Goal: Communication & Community: Answer question/provide support

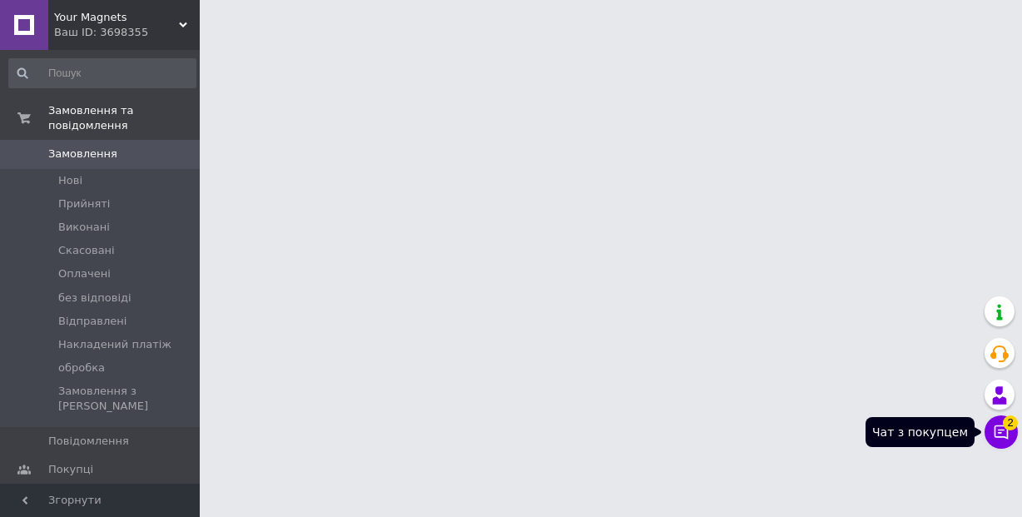
click at [1005, 433] on icon at bounding box center [1000, 431] width 17 height 17
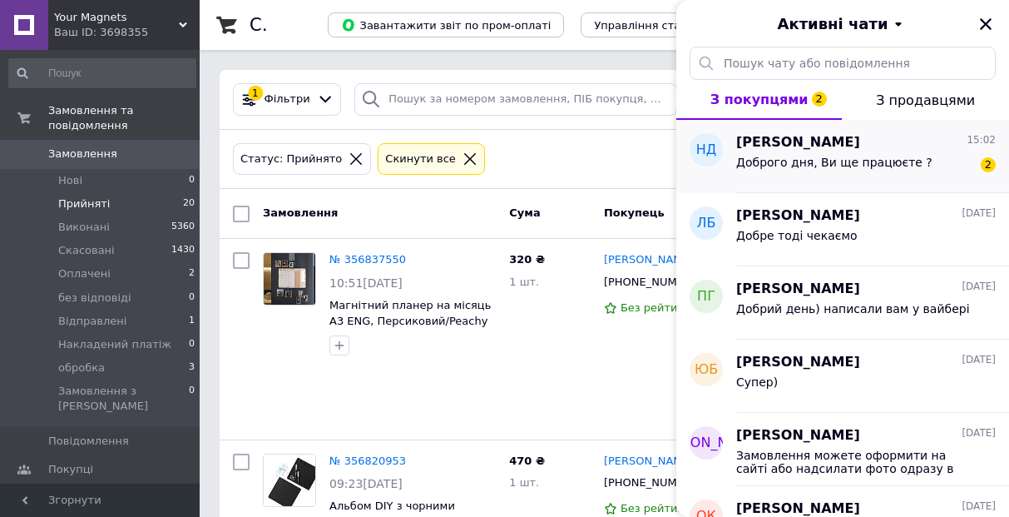
click at [867, 174] on div "Доброго дня, Ви ще працюєте ?" at bounding box center [834, 167] width 196 height 23
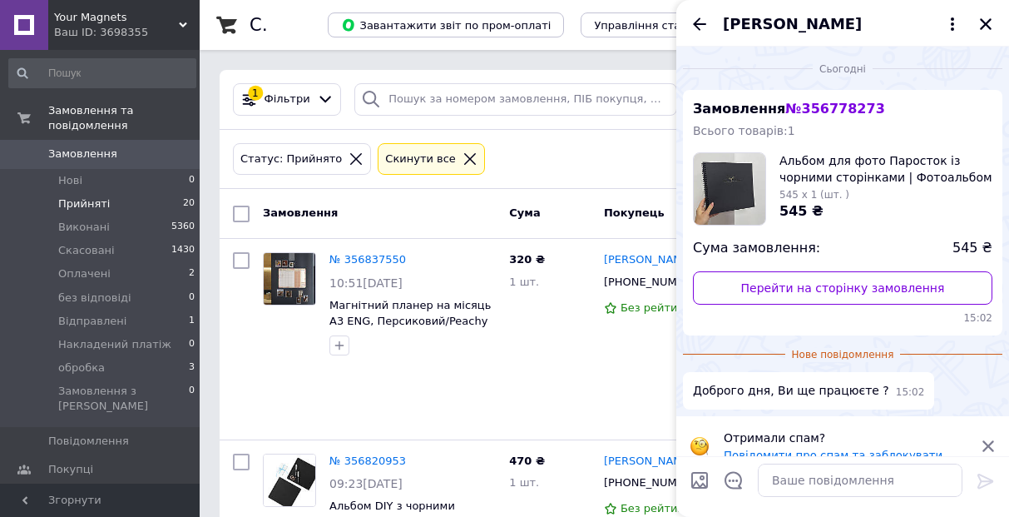
scroll to position [20, 0]
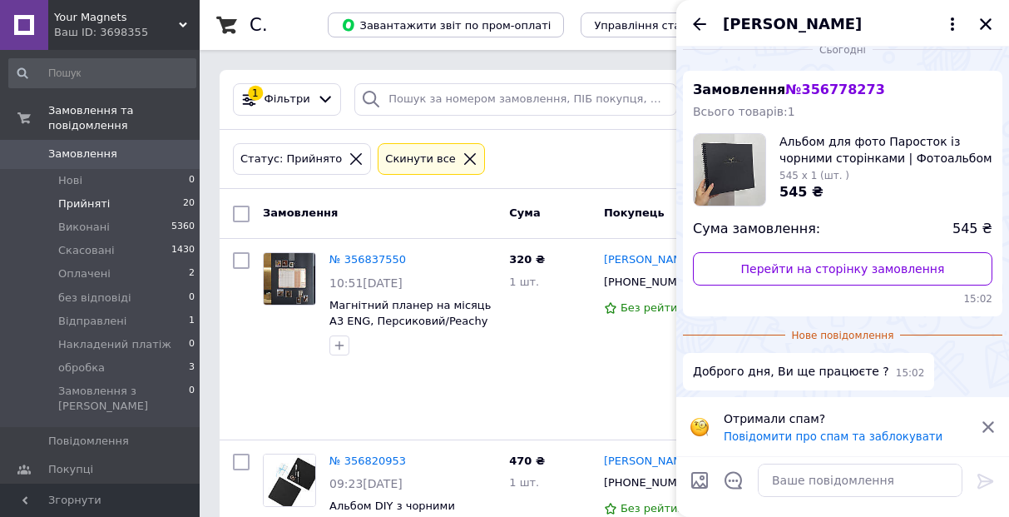
click at [989, 427] on icon at bounding box center [988, 426] width 12 height 11
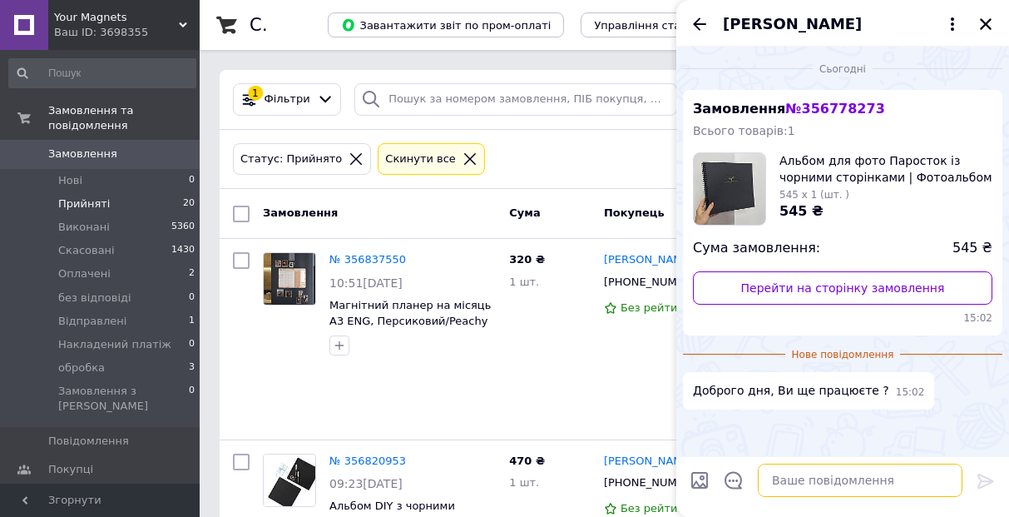
click at [893, 481] on textarea at bounding box center [860, 479] width 205 height 33
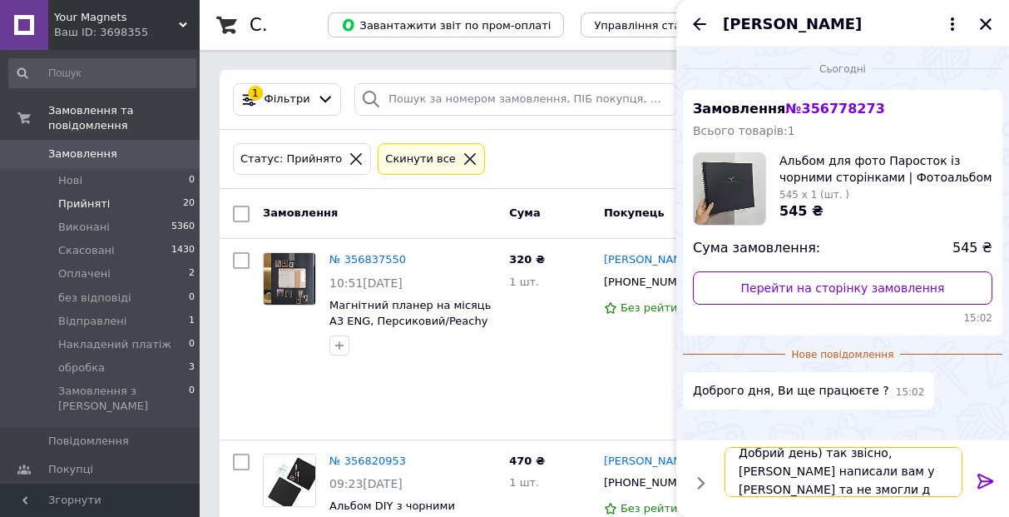
scroll to position [2, 0]
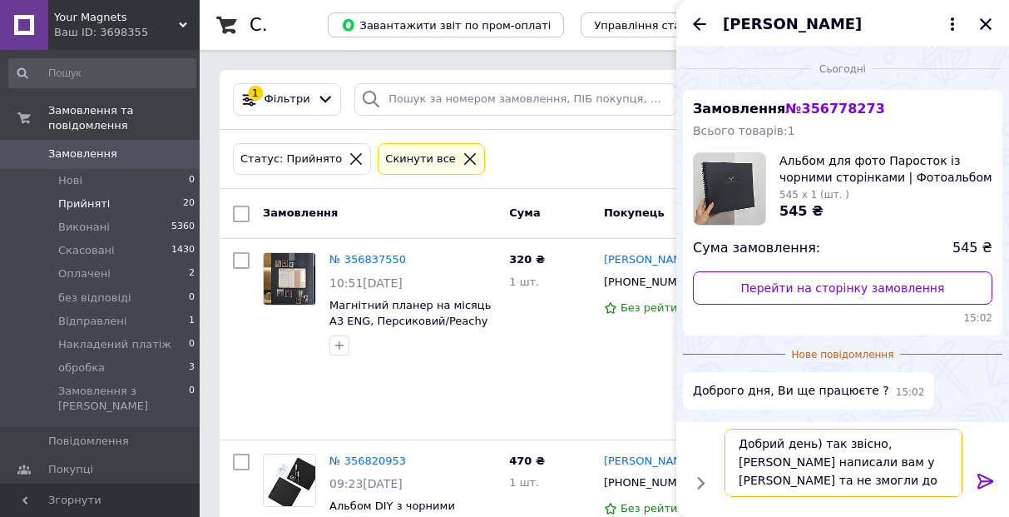
click at [834, 480] on textarea "Добрий день) так звісно, [PERSON_NAME] написали вам у [PERSON_NAME] та не змогл…" at bounding box center [844, 462] width 238 height 68
paste textarea "вонитись"
paste textarea "😞"
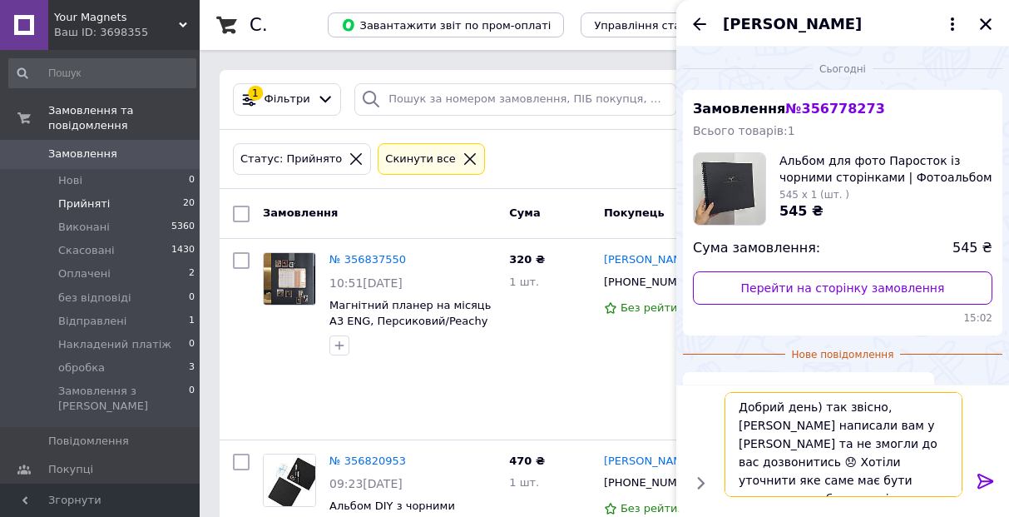
click at [874, 485] on textarea "Добрий день) так звісно, [PERSON_NAME] написали вам у [PERSON_NAME] та не змогл…" at bounding box center [844, 444] width 238 height 105
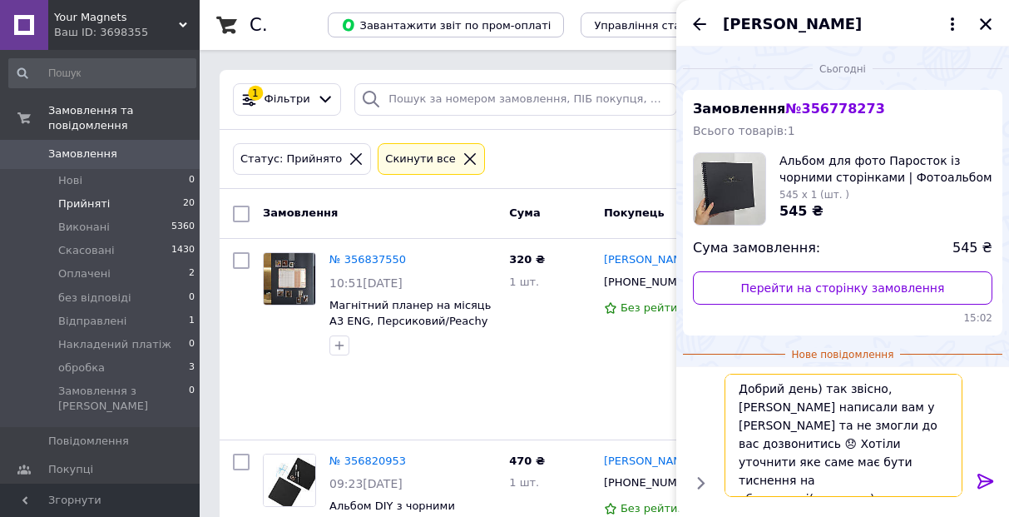
click at [801, 479] on textarea "Добрий день) так звісно, [PERSON_NAME] написали вам у [PERSON_NAME] та не змогл…" at bounding box center [844, 434] width 238 height 123
paste textarea "☺️"
type textarea "Добрий день) так звісно, [PERSON_NAME] написали вам у [PERSON_NAME] та не змогл…"
click at [981, 481] on icon at bounding box center [985, 480] width 16 height 15
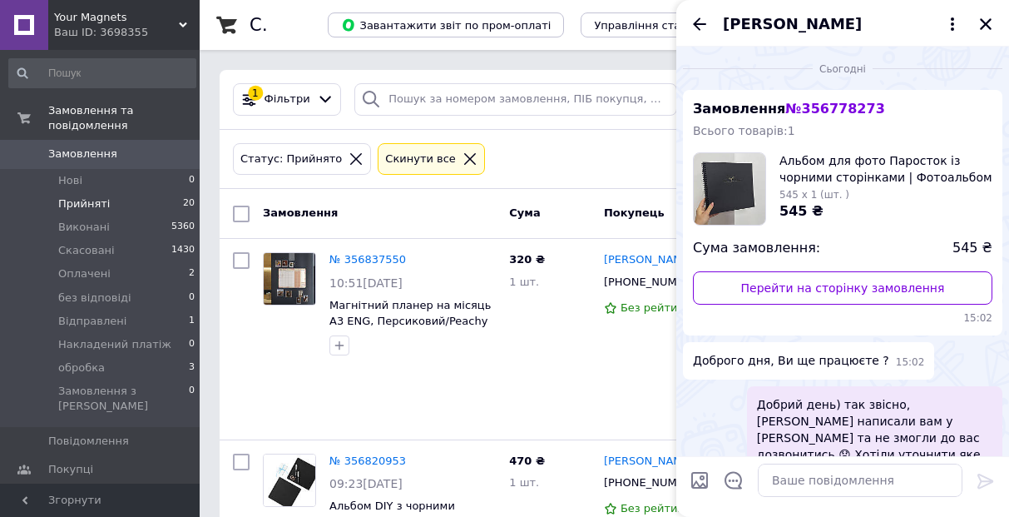
scroll to position [74, 0]
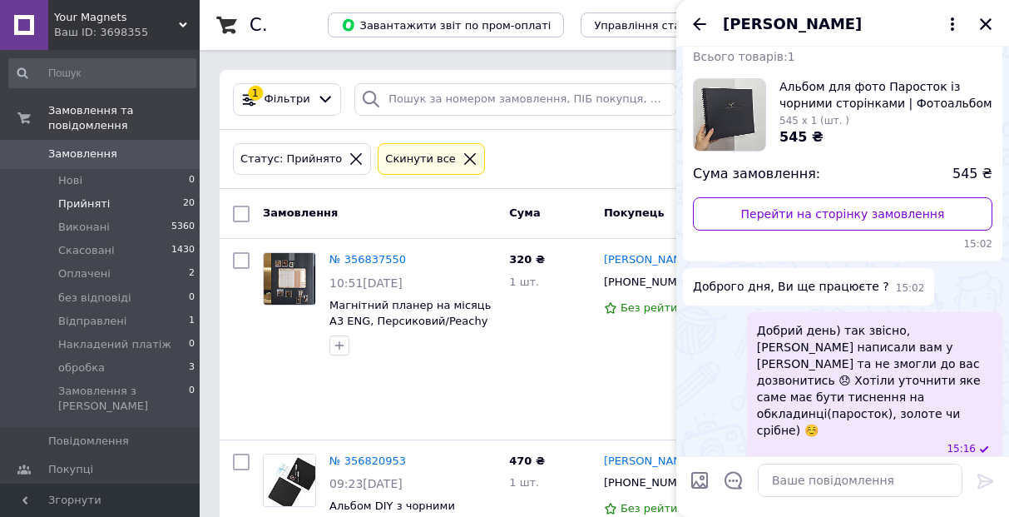
click at [915, 367] on span "Добрий день) так звісно, [PERSON_NAME] написали вам у [PERSON_NAME] та не змогл…" at bounding box center [874, 380] width 235 height 116
click at [895, 486] on button "Редагувати" at bounding box center [903, 492] width 200 height 33
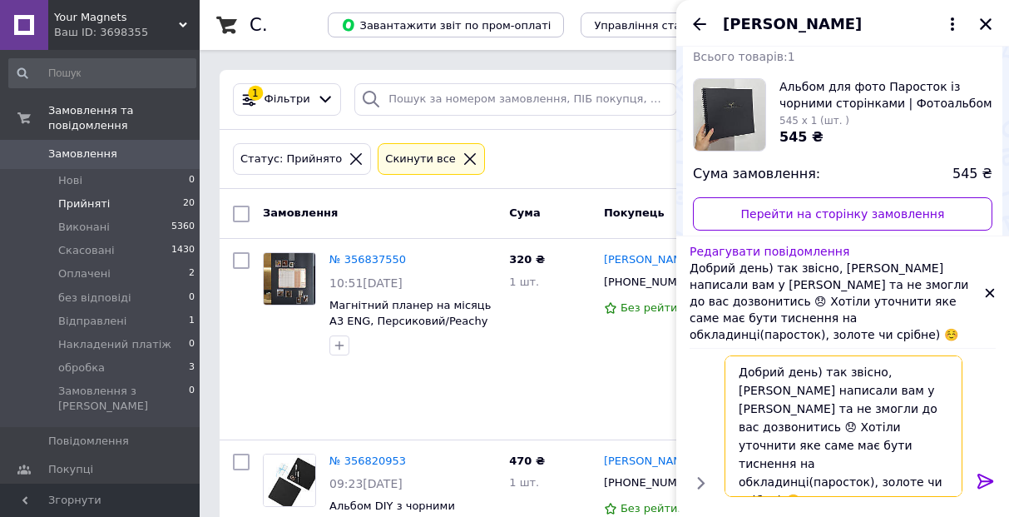
click at [842, 464] on textarea "Добрий день) так звісно, [PERSON_NAME] написали вам у [PERSON_NAME] та не змогл…" at bounding box center [844, 425] width 238 height 141
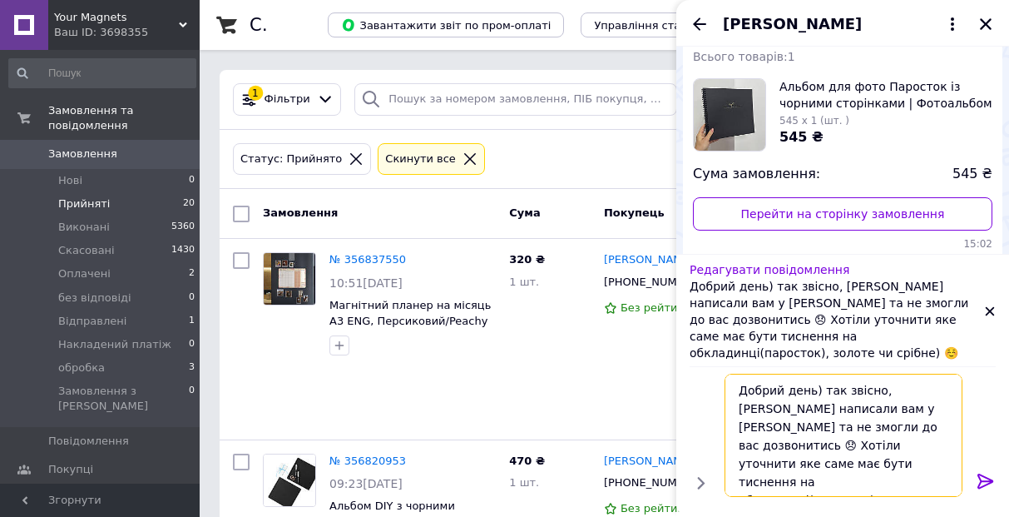
type textarea "Добрий день) так звісно, [PERSON_NAME] написали вам у [PERSON_NAME] та не змогл…"
click at [986, 476] on icon at bounding box center [985, 480] width 16 height 15
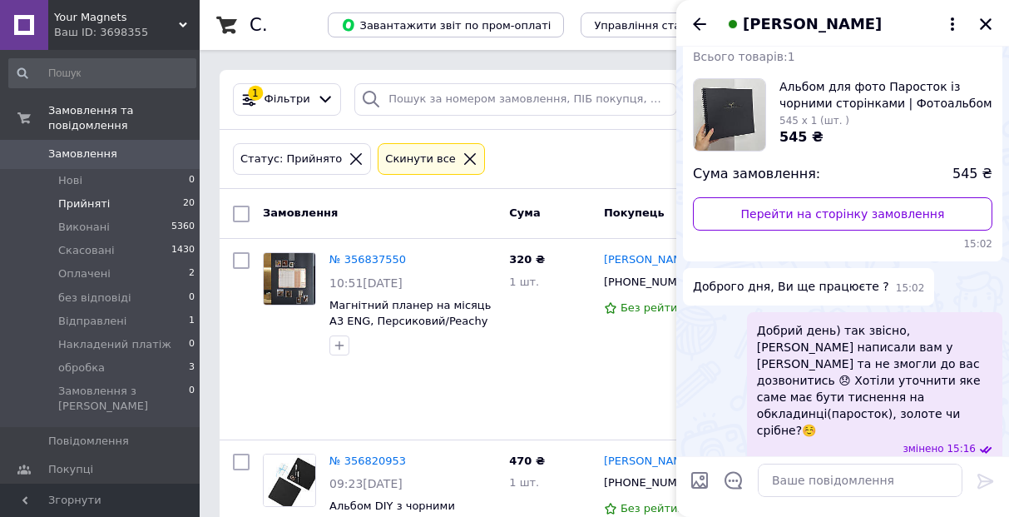
scroll to position [118, 0]
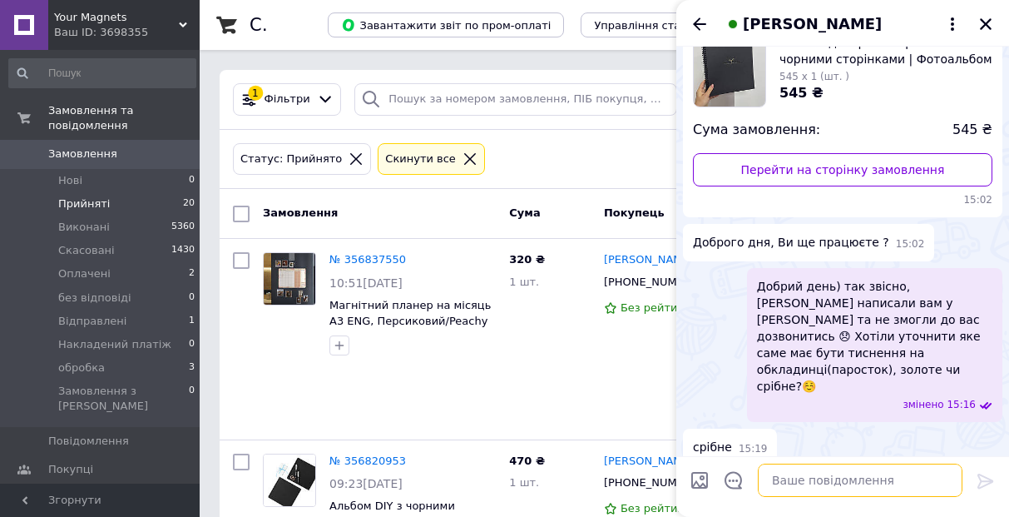
click at [827, 482] on textarea at bounding box center [860, 479] width 205 height 33
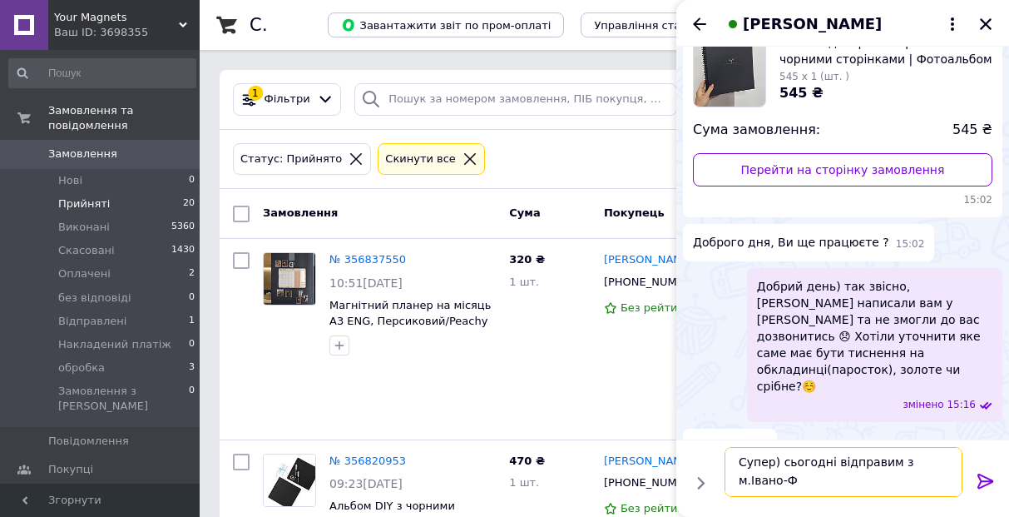
scroll to position [2, 0]
type textarea "Супер) сьогодні відправим з м.[GEOGRAPHIC_DATA]"
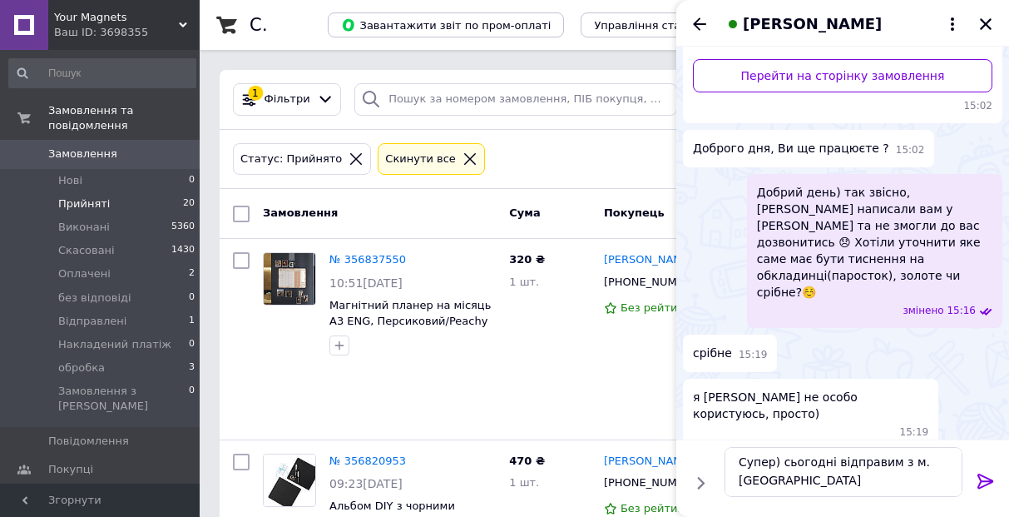
click at [986, 477] on icon at bounding box center [985, 480] width 16 height 15
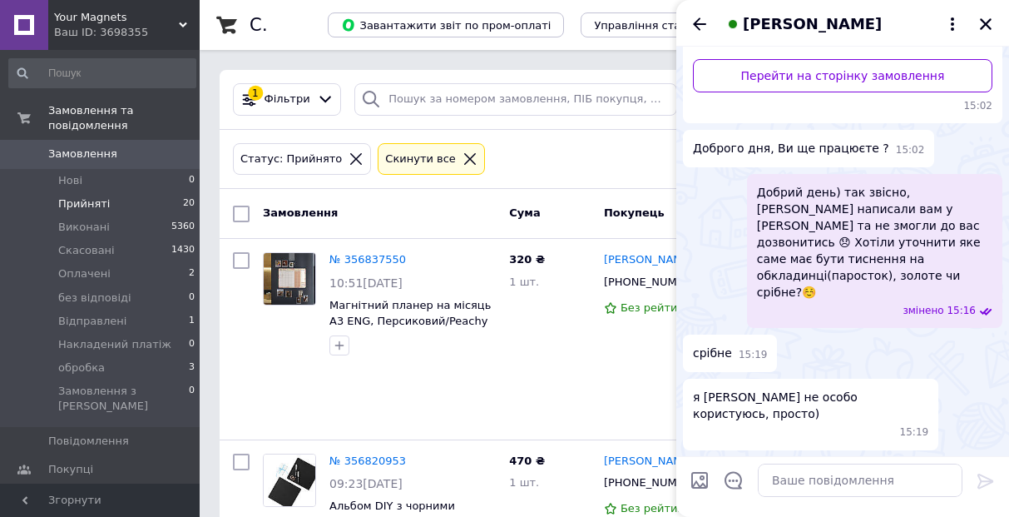
scroll to position [273, 0]
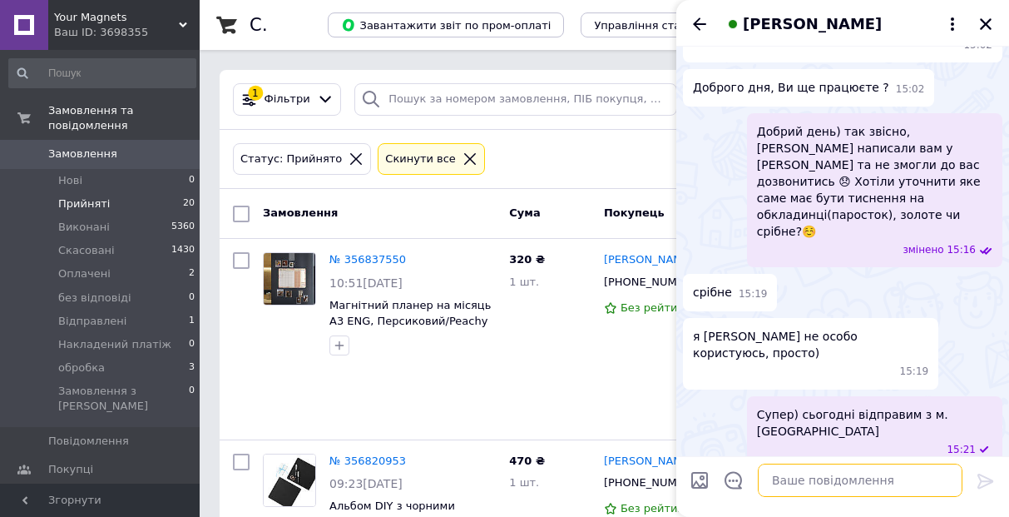
click at [847, 487] on textarea at bounding box center [860, 479] width 205 height 33
click at [866, 274] on div "срібне 15:19" at bounding box center [842, 292] width 319 height 37
click at [849, 475] on textarea at bounding box center [860, 479] width 205 height 33
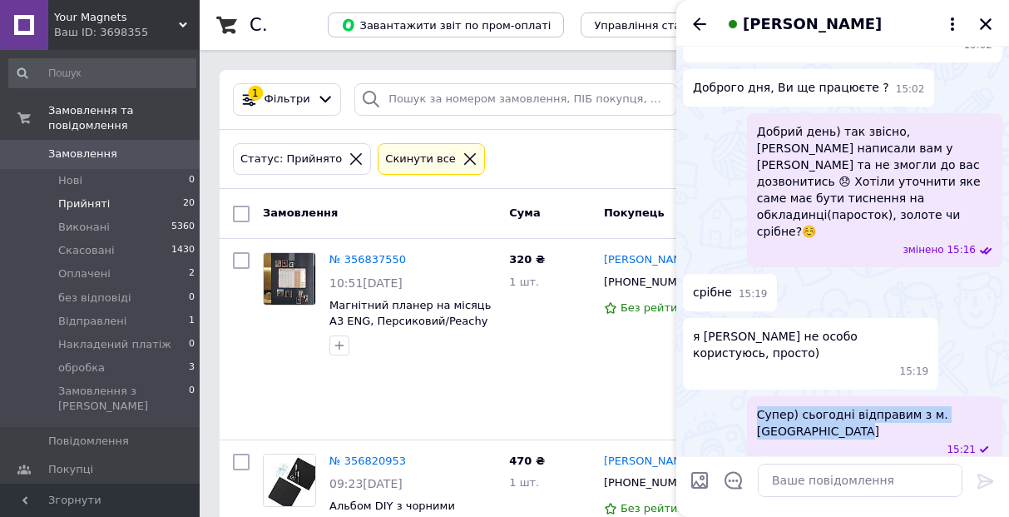
drag, startPoint x: 825, startPoint y: 411, endPoint x: 752, endPoint y: 398, distance: 74.4
click at [752, 398] on div "Супер) сьогодні відправим з м.[GEOGRAPHIC_DATA] 15:21" at bounding box center [874, 431] width 255 height 71
copy span "Супер) сьогодні відправим з м.[GEOGRAPHIC_DATA]"
click at [992, 22] on icon "Закрити" at bounding box center [985, 24] width 15 height 15
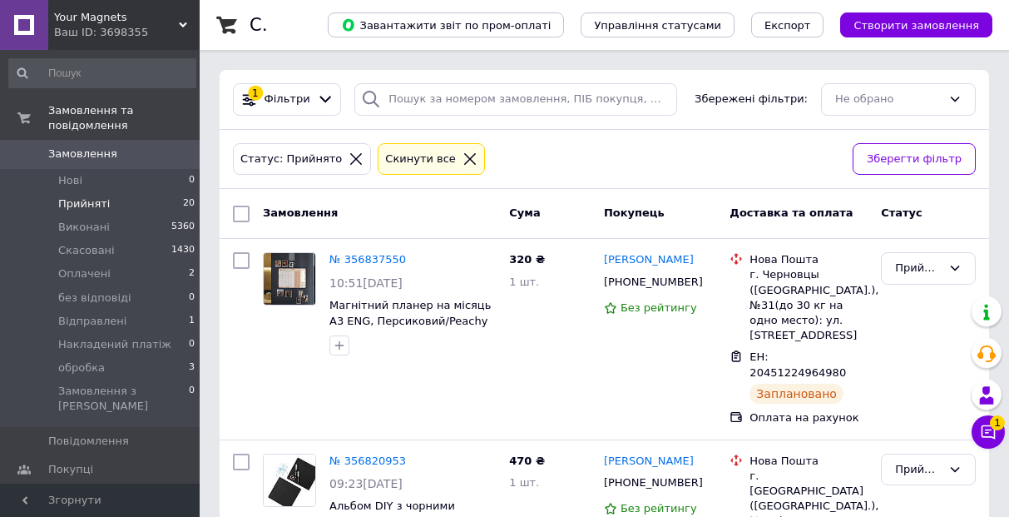
click at [998, 433] on button "Чат з покупцем 1" at bounding box center [988, 431] width 33 height 33
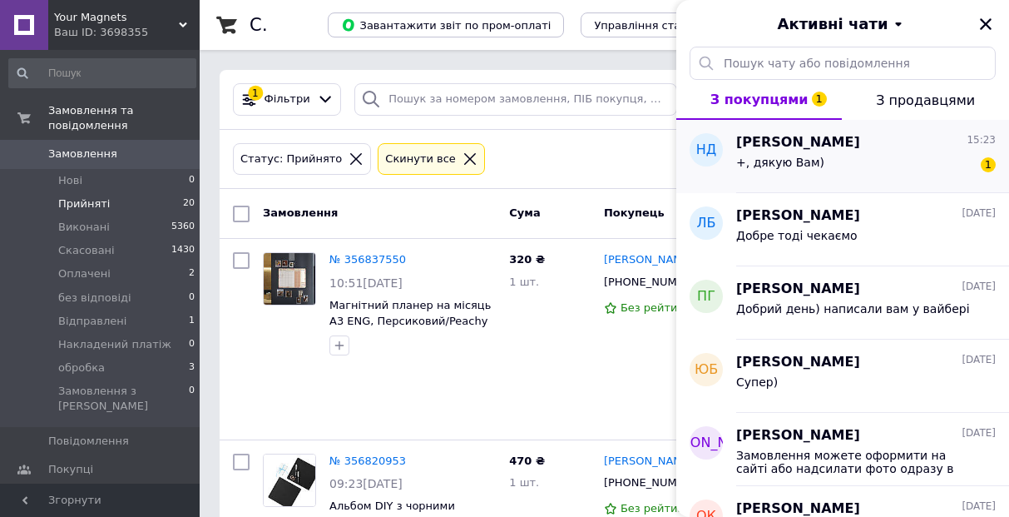
click at [873, 154] on div "+, дякую Вам) 1" at bounding box center [866, 165] width 260 height 27
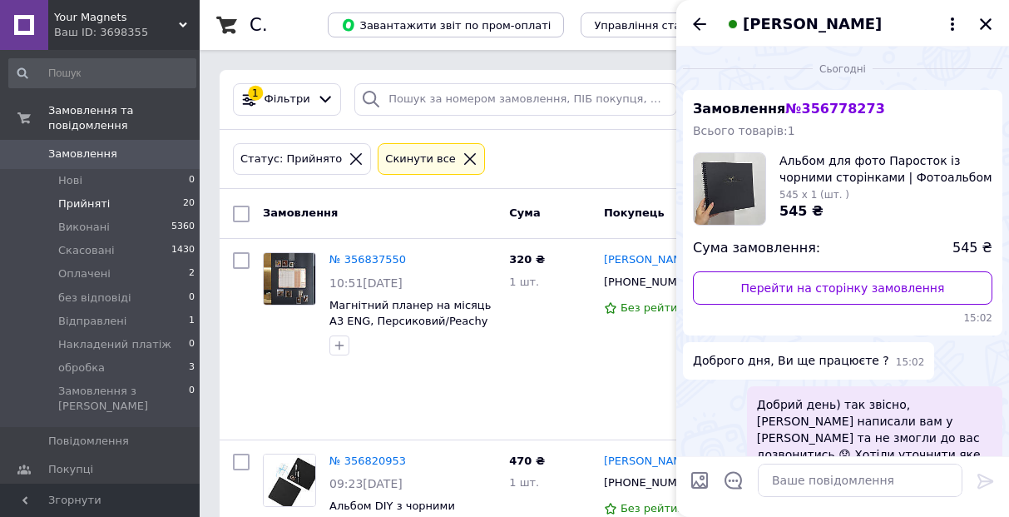
scroll to position [347, 0]
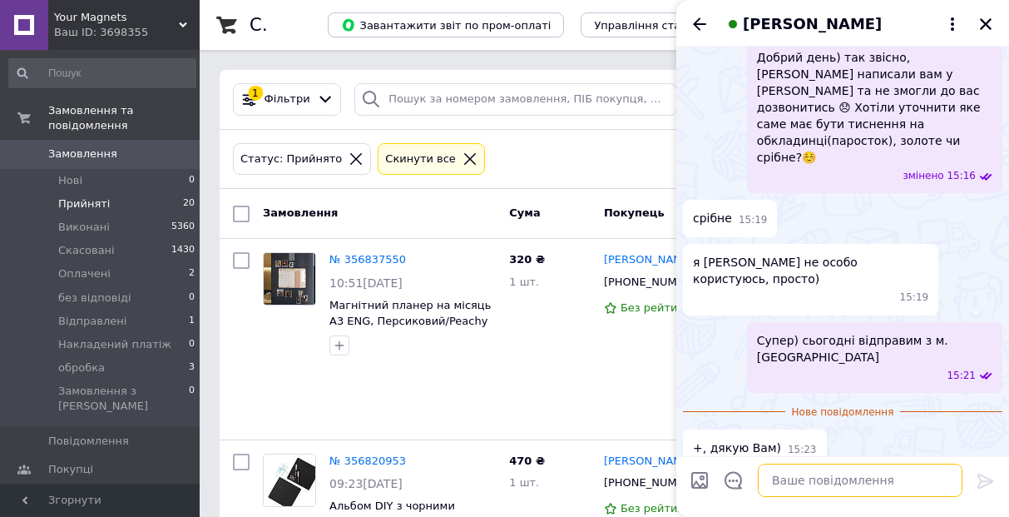
click at [843, 486] on textarea at bounding box center [860, 479] width 205 height 33
paste textarea "☺️"
type textarea "Гарного дня ☺️"
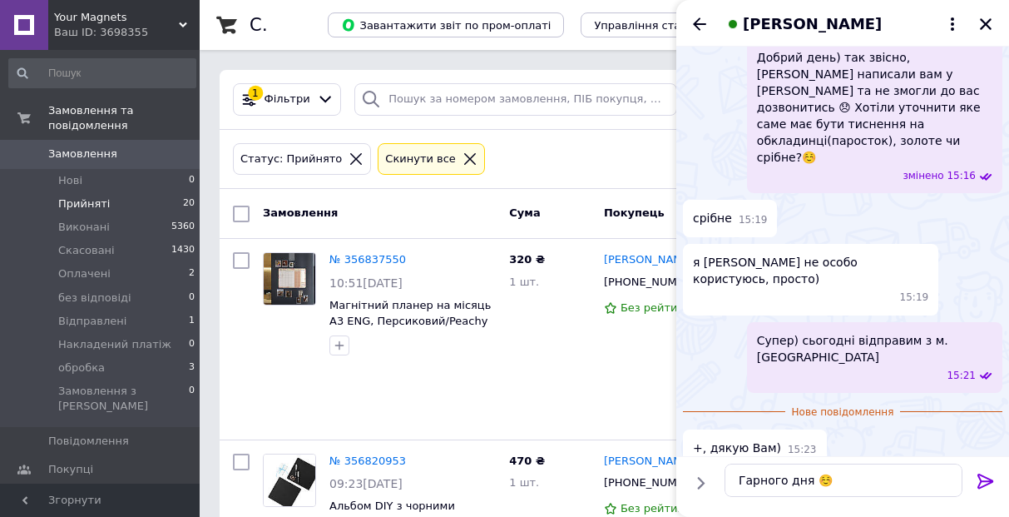
click at [984, 478] on icon at bounding box center [986, 481] width 20 height 20
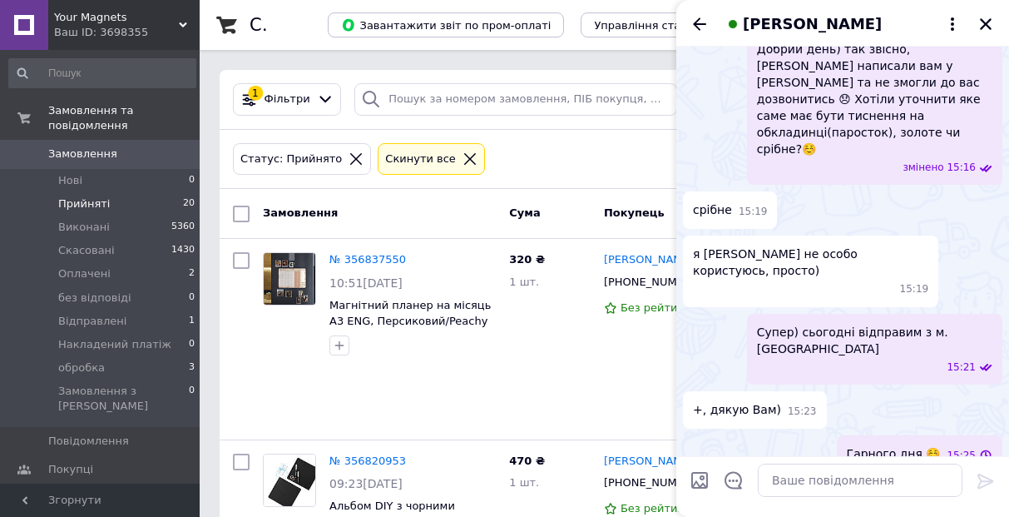
scroll to position [362, 0]
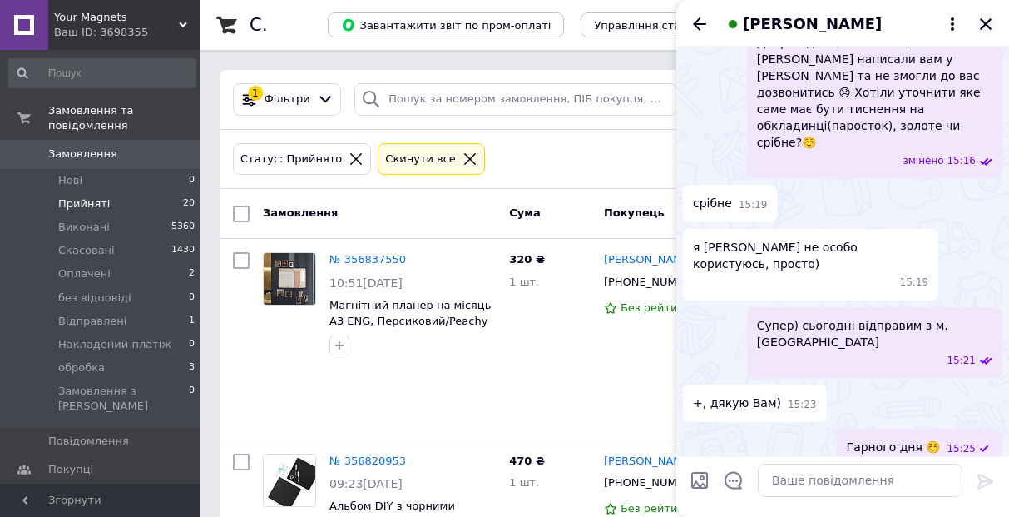
click at [986, 22] on icon "Закрити" at bounding box center [985, 24] width 15 height 15
